Goal: Task Accomplishment & Management: Manage account settings

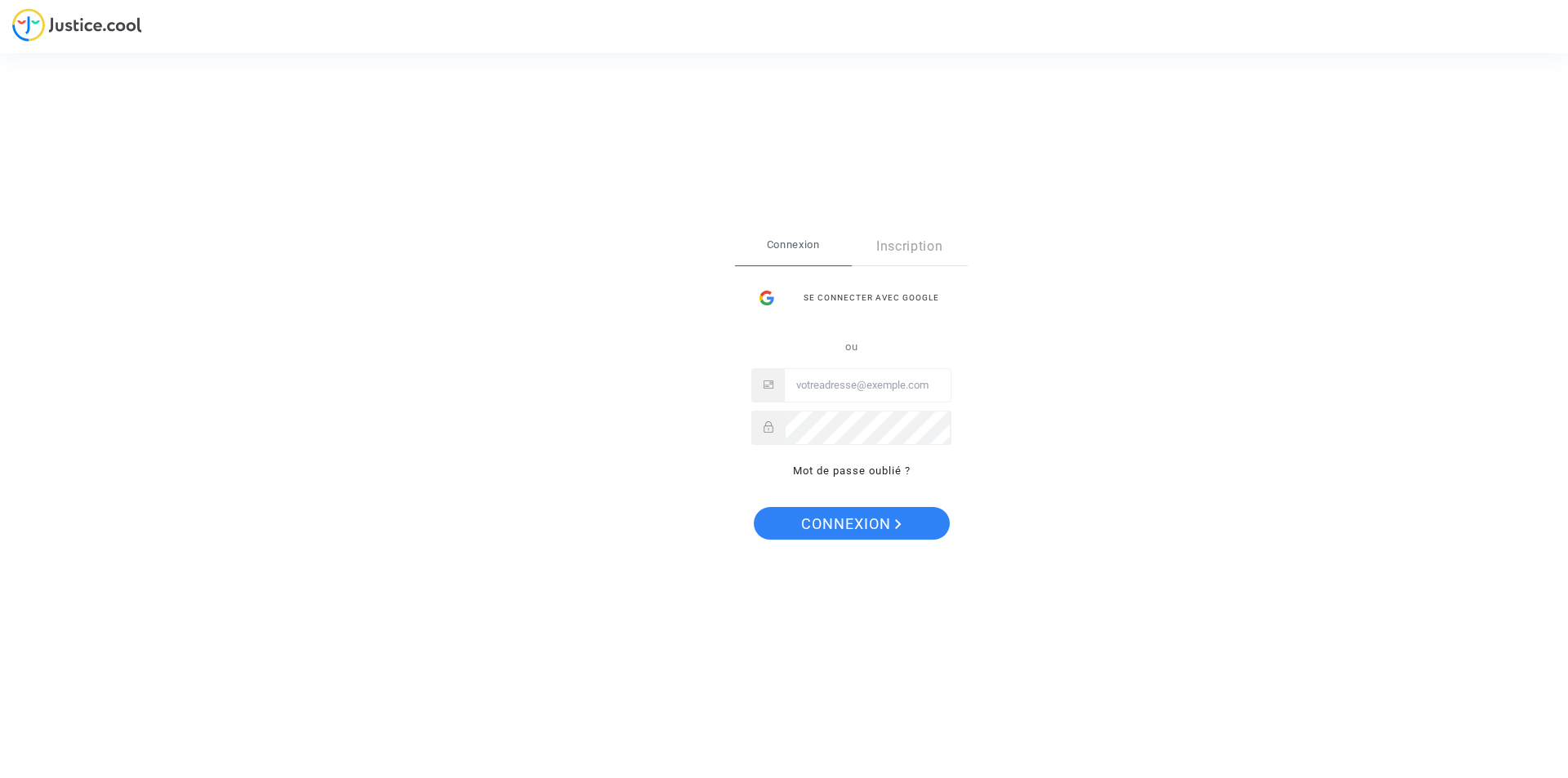
click at [839, 385] on input "Email" at bounding box center [868, 385] width 166 height 32
type input "[EMAIL_ADDRESS][DOMAIN_NAME]"
click at [863, 520] on span "Connexion" at bounding box center [851, 524] width 101 height 34
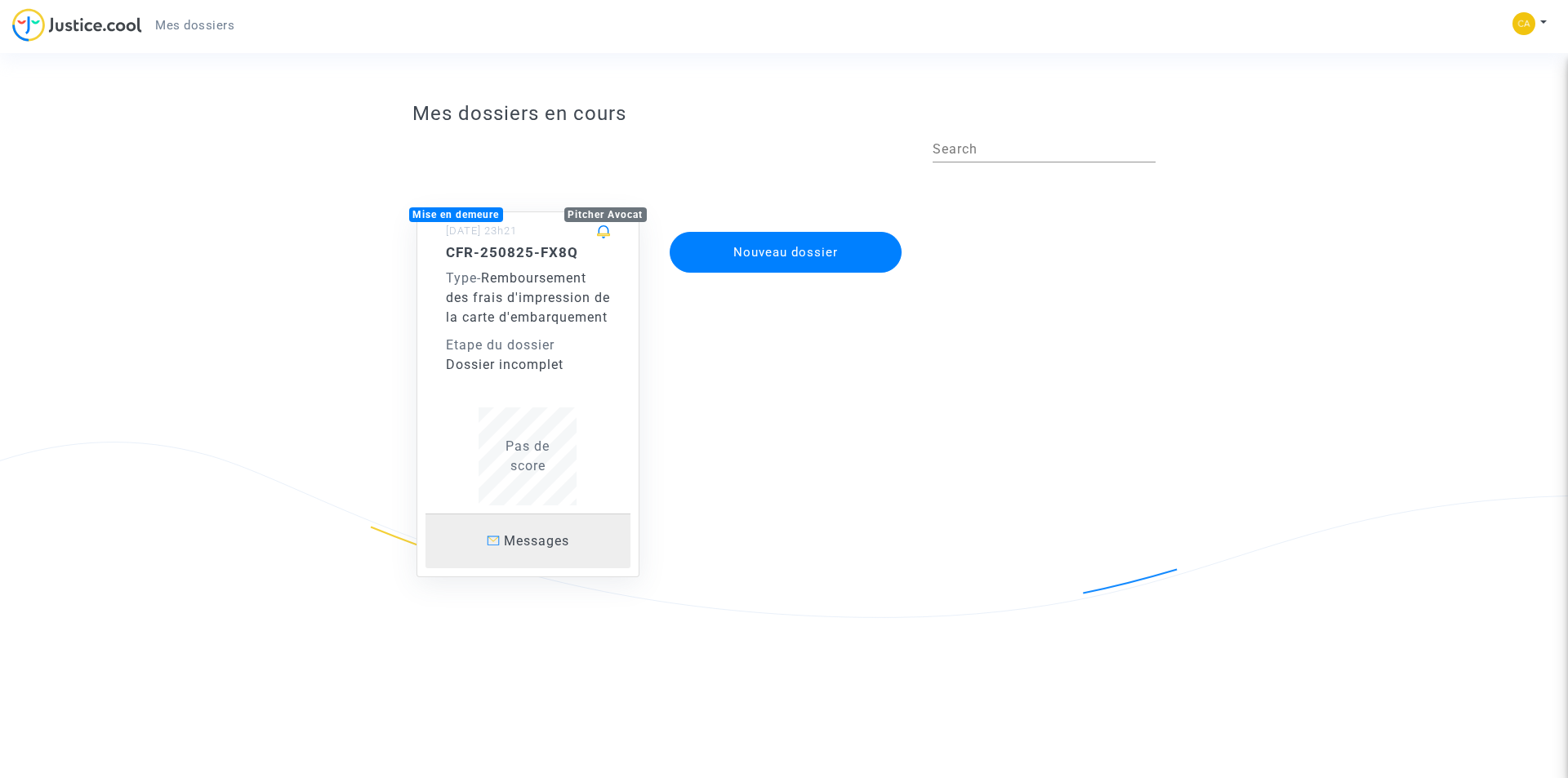
click at [543, 549] on span "Messages" at bounding box center [536, 541] width 66 height 15
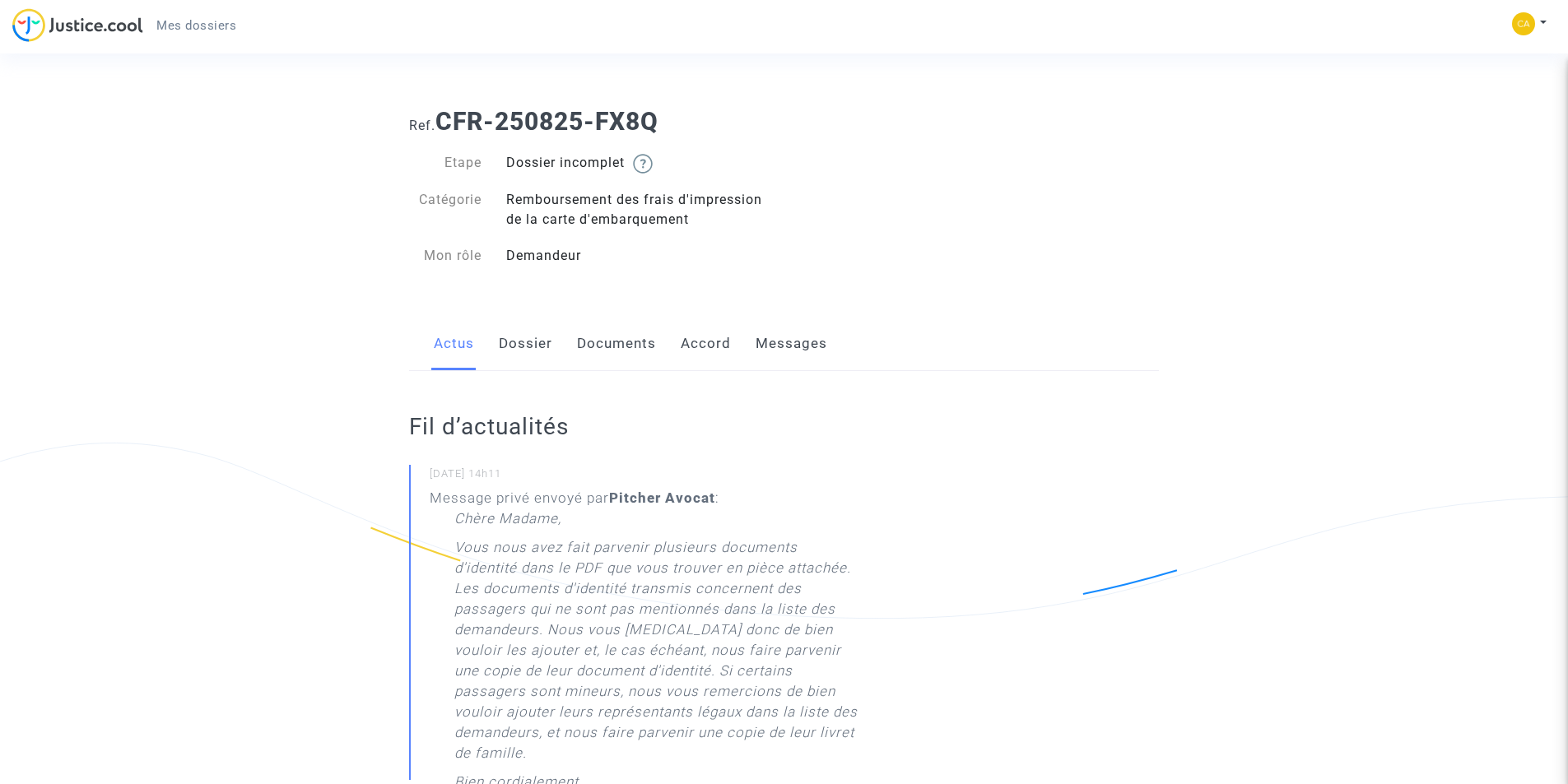
click at [618, 343] on link "Documents" at bounding box center [617, 343] width 79 height 54
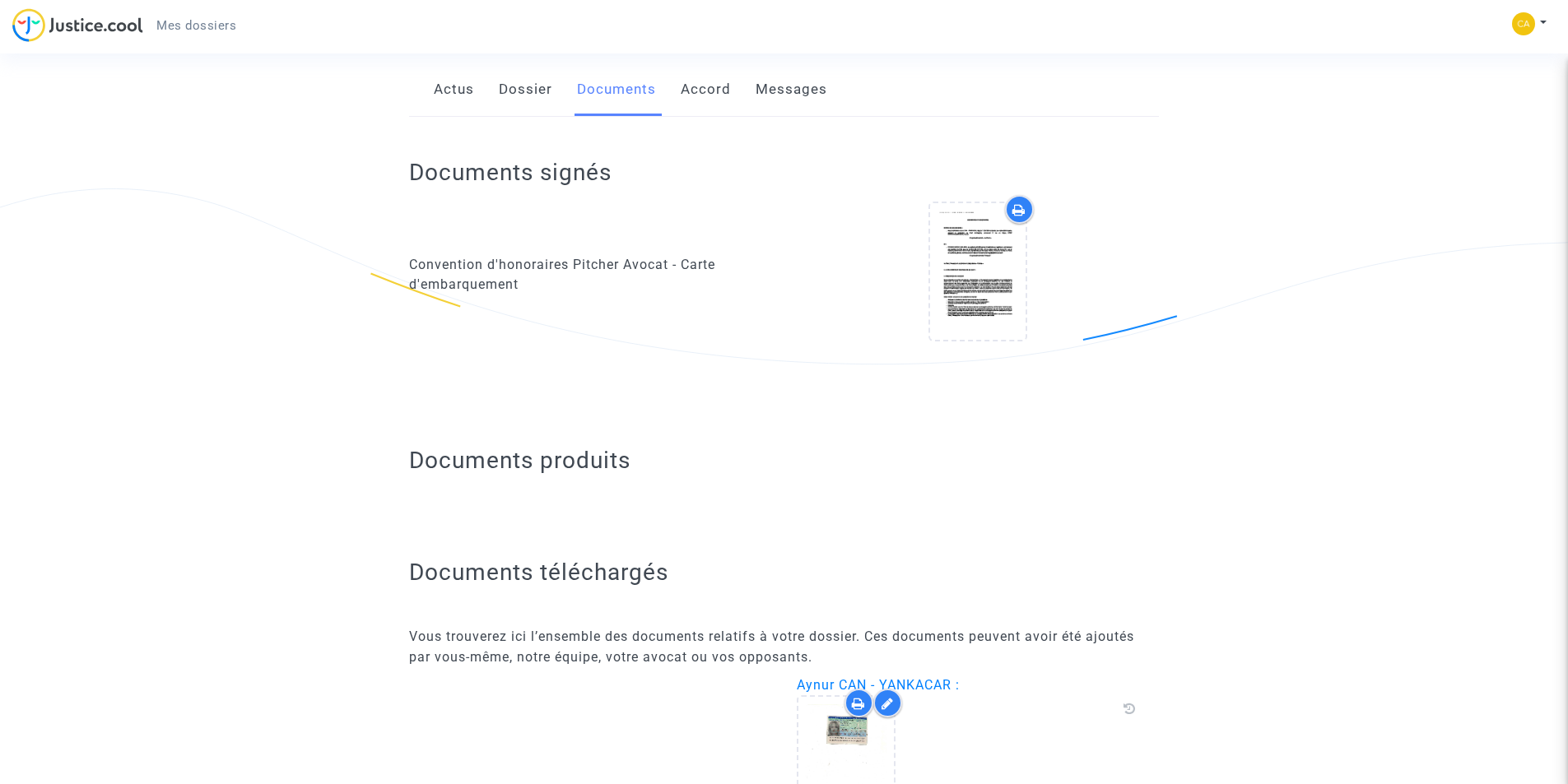
scroll to position [329, 0]
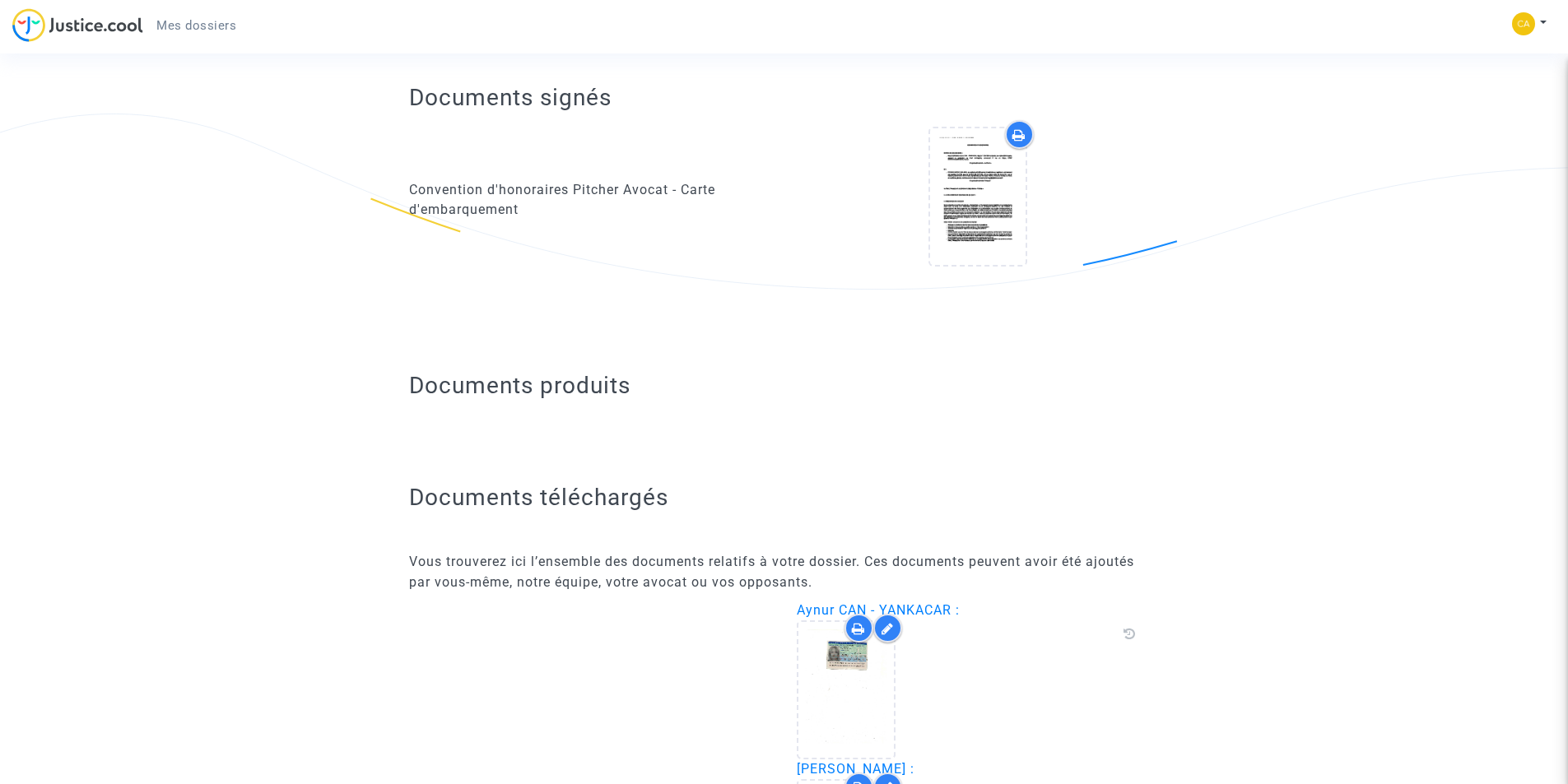
click at [609, 386] on h2 "Documents produits" at bounding box center [784, 386] width 750 height 29
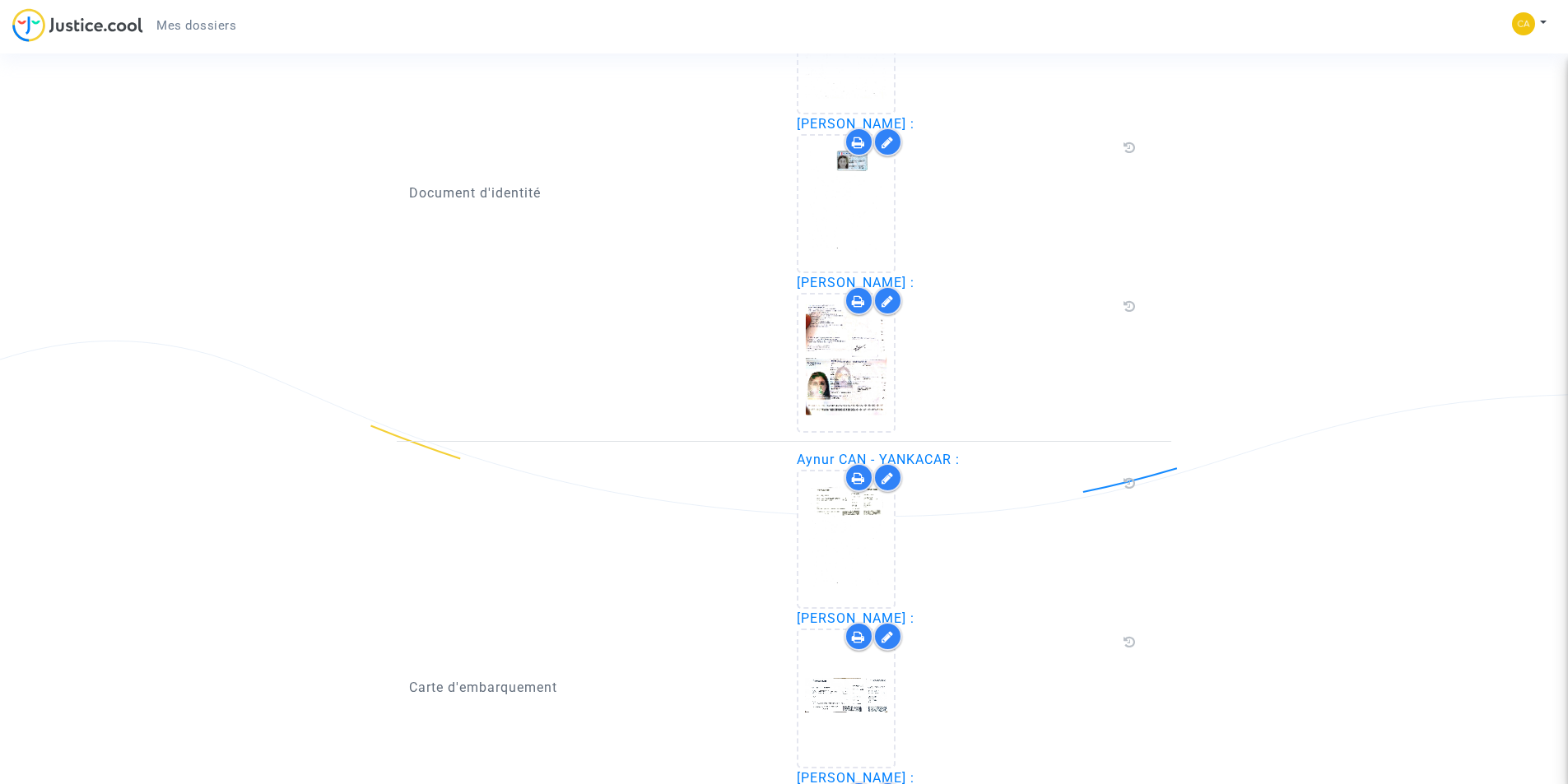
scroll to position [995, 0]
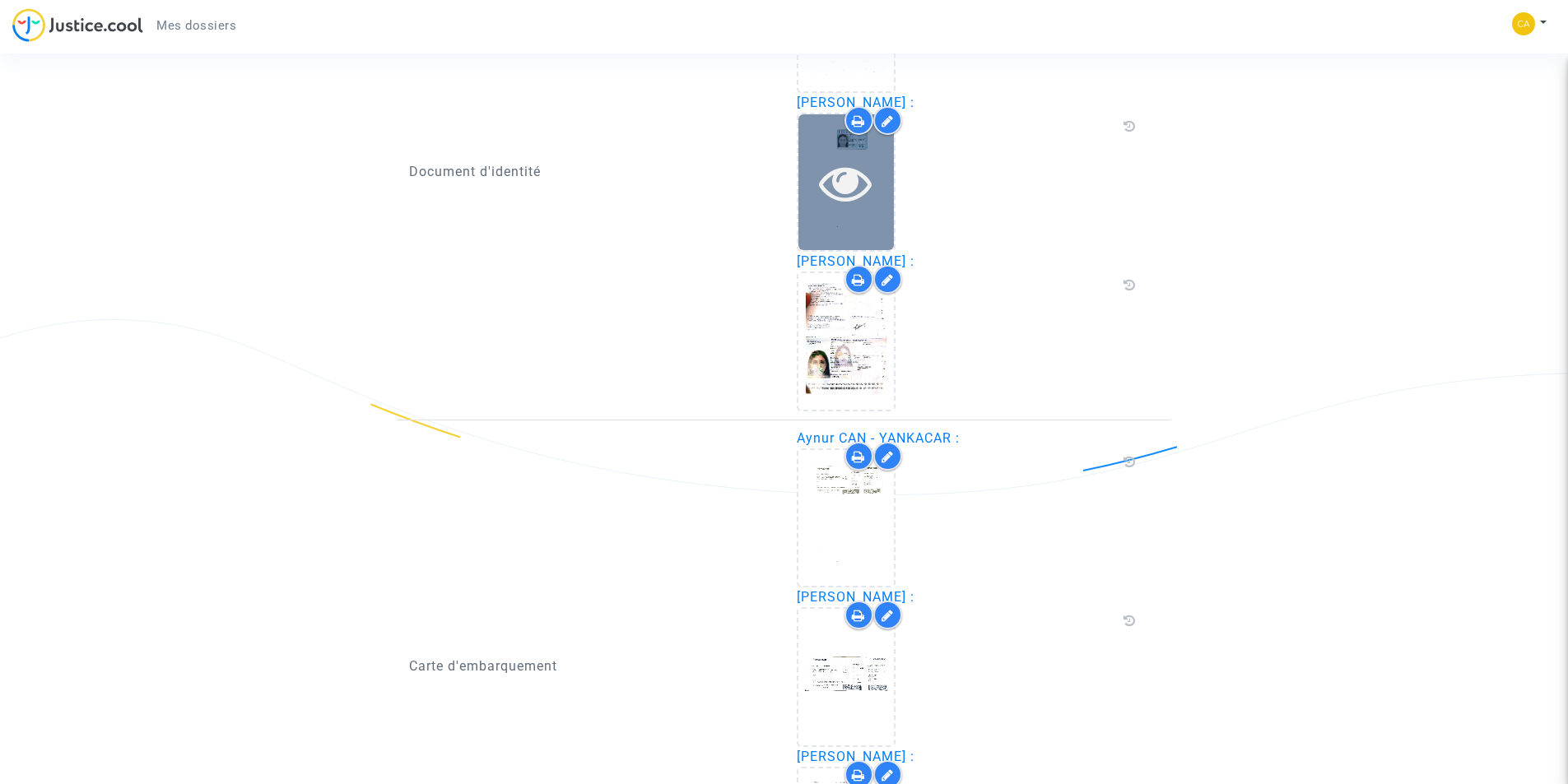
click at [857, 198] on icon at bounding box center [845, 182] width 53 height 52
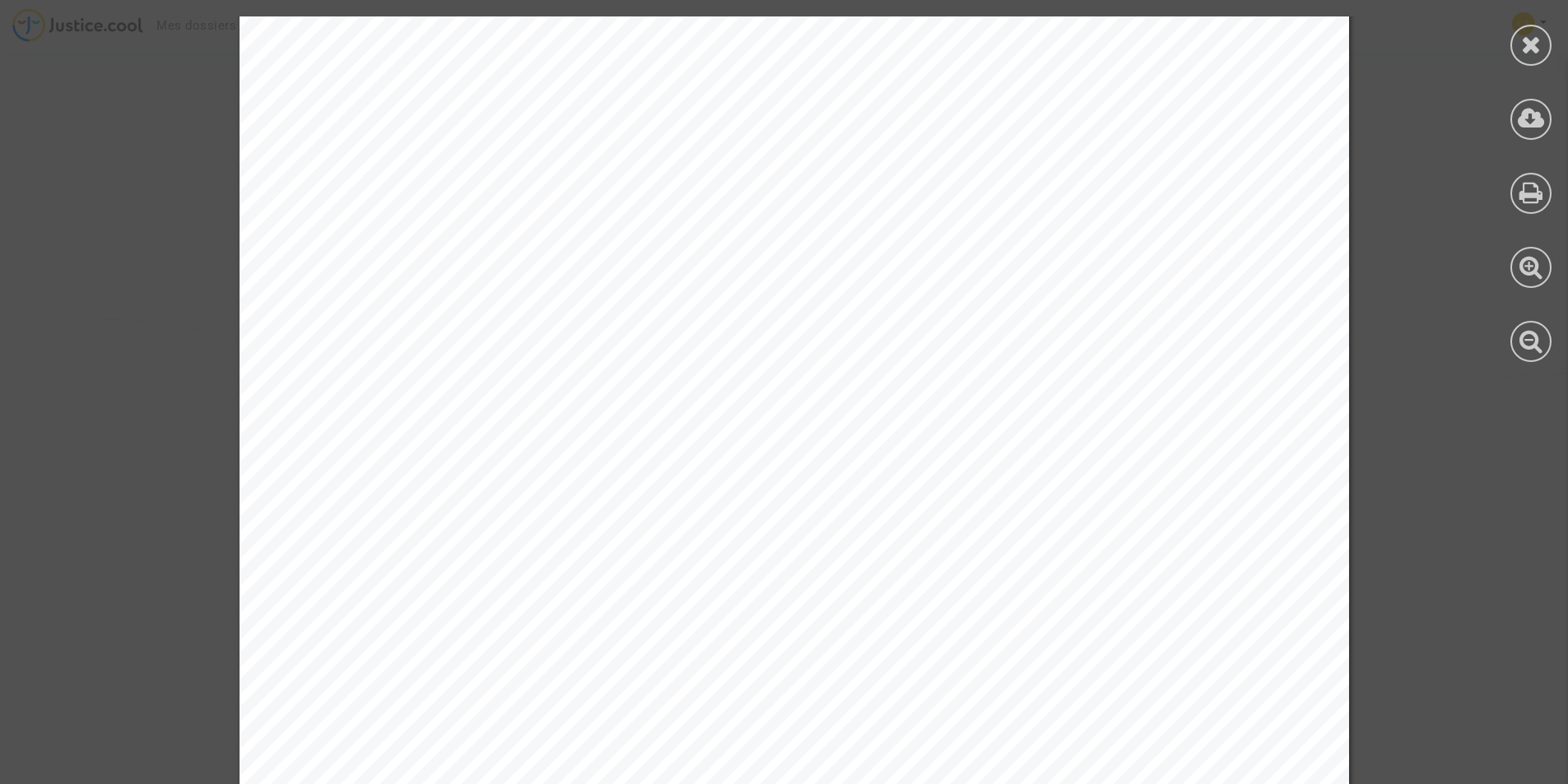
scroll to position [8714, 0]
